Goal: Browse casually: Explore the website without a specific task or goal

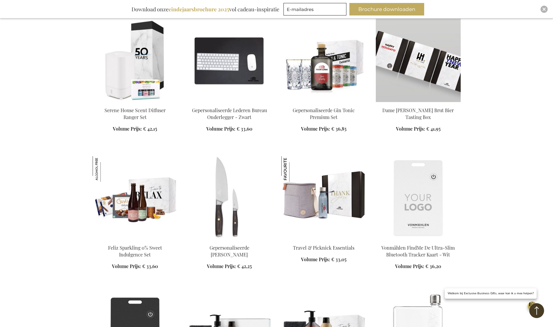
scroll to position [283, 0]
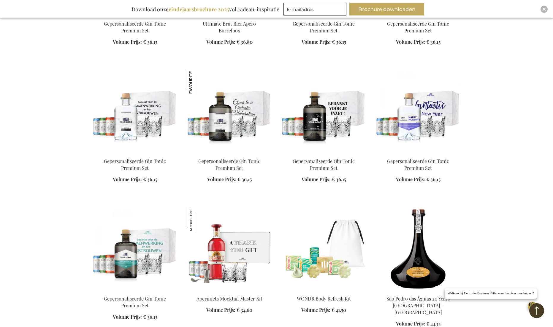
scroll to position [862, 0]
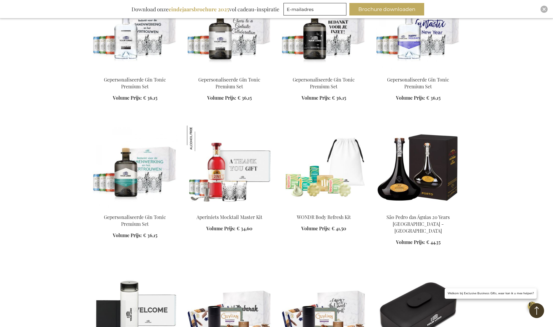
click at [440, 187] on img at bounding box center [418, 166] width 85 height 83
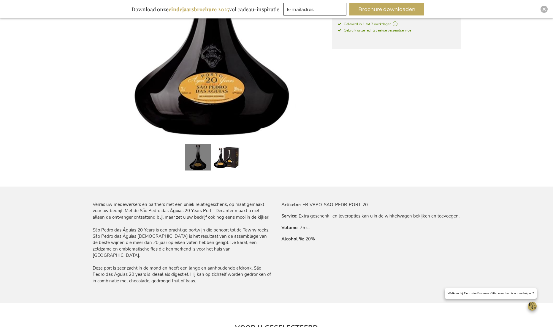
scroll to position [217, 0]
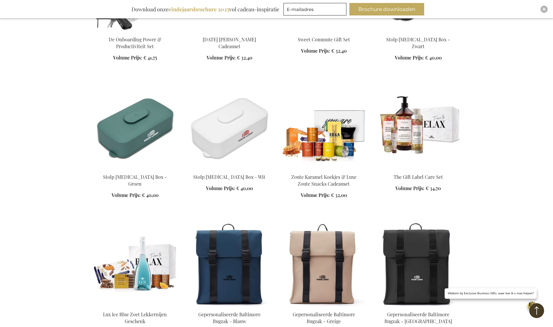
scroll to position [776, 0]
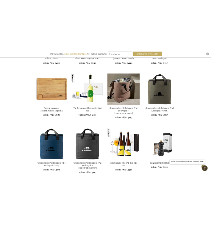
scroll to position [1484, 0]
